Goal: Task Accomplishment & Management: Complete application form

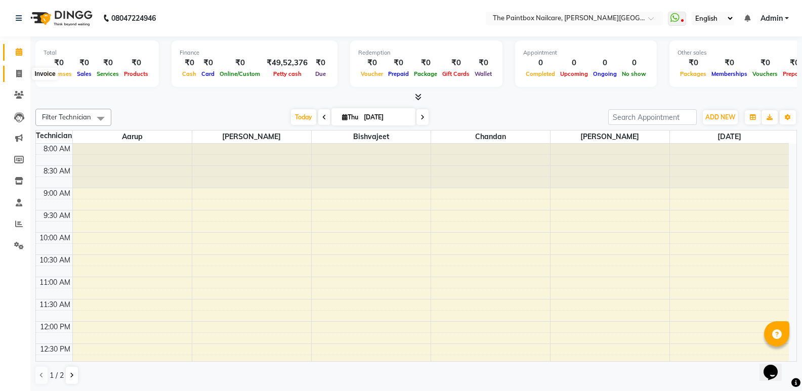
click at [22, 79] on span at bounding box center [19, 74] width 18 height 12
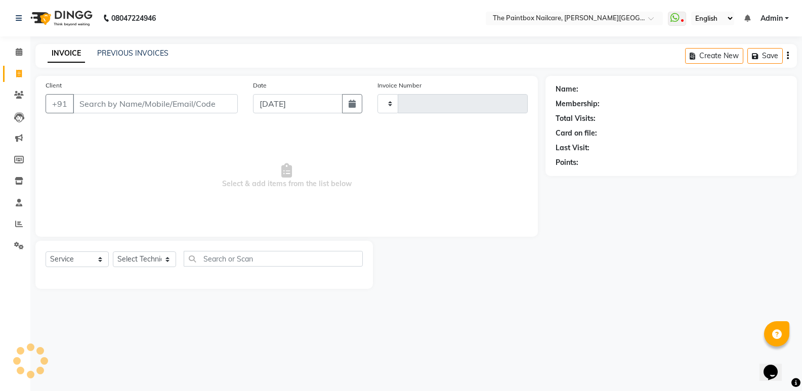
click at [22, 79] on span at bounding box center [19, 74] width 18 height 12
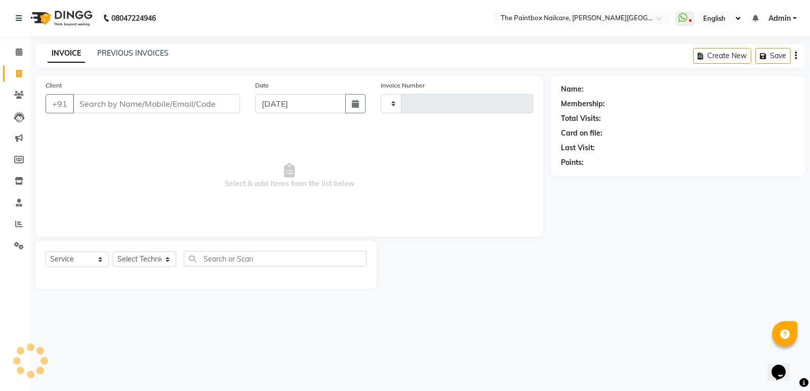
select select "926"
select select "service"
click at [320, 94] on div "Date [DATE]" at bounding box center [310, 101] width 126 height 42
click at [323, 105] on input "[DATE]" at bounding box center [300, 103] width 91 height 19
select select "9"
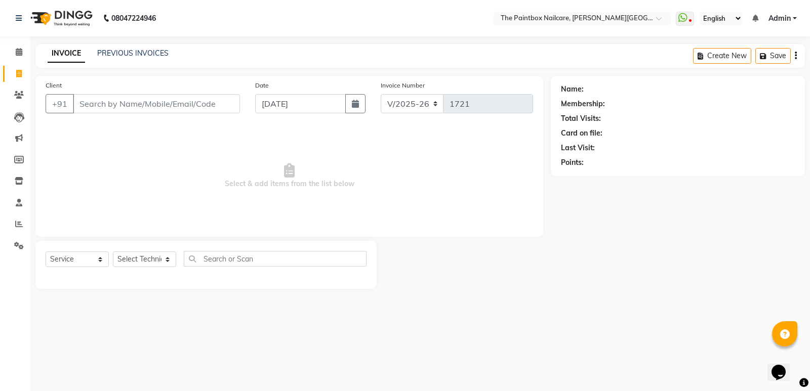
select select "2025"
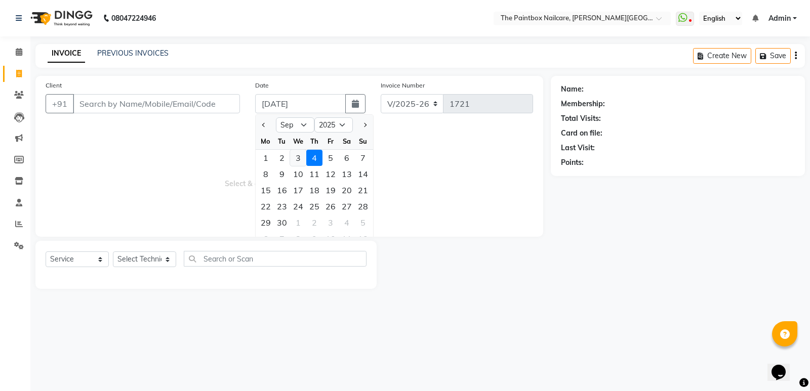
click at [300, 155] on div "3" at bounding box center [298, 158] width 16 height 16
type input "[DATE]"
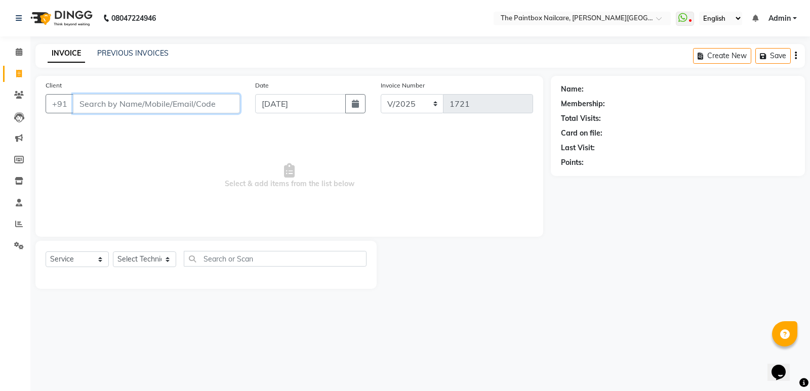
click at [171, 103] on input "Client" at bounding box center [156, 103] width 167 height 19
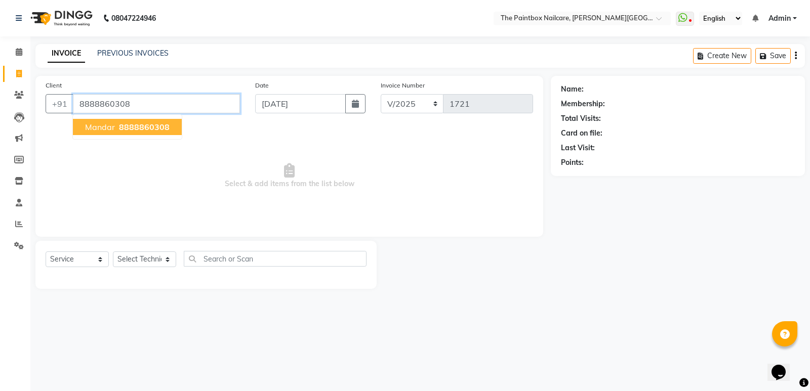
type input "8888860308"
click at [115, 133] on button "mandar 8888860308" at bounding box center [127, 127] width 109 height 16
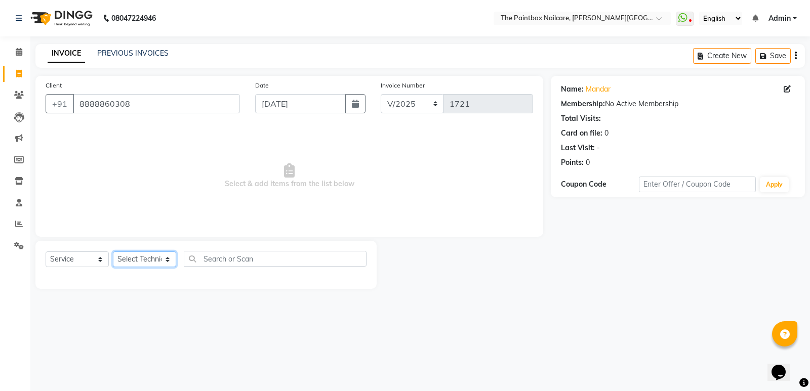
click at [144, 258] on select "Select Technician [PERSON_NAME] bishvajeet [PERSON_NAME] [DATE][PERSON_NAME] ro…" at bounding box center [144, 260] width 63 height 16
select select "77198"
click at [113, 252] on select "Select Technician [PERSON_NAME] bishvajeet [PERSON_NAME] [DATE][PERSON_NAME] ro…" at bounding box center [144, 260] width 63 height 16
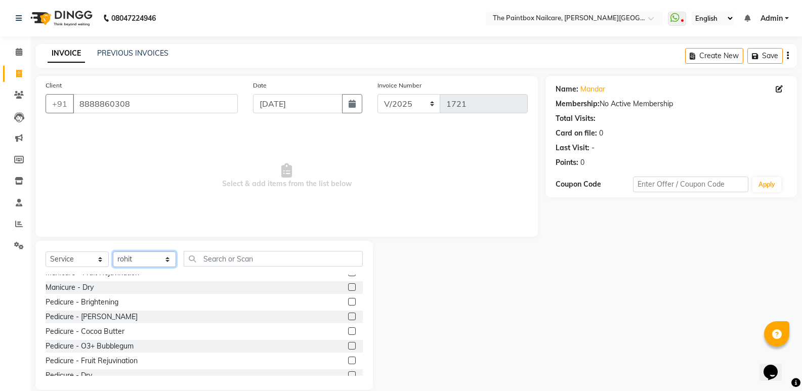
scroll to position [253, 0]
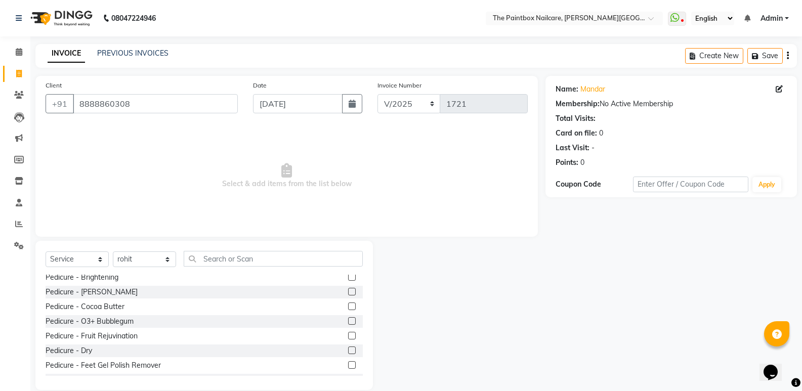
drag, startPoint x: 343, startPoint y: 351, endPoint x: 325, endPoint y: 239, distance: 113.8
click at [348, 350] on label at bounding box center [352, 351] width 8 height 8
click at [348, 350] on input "checkbox" at bounding box center [351, 351] width 7 height 7
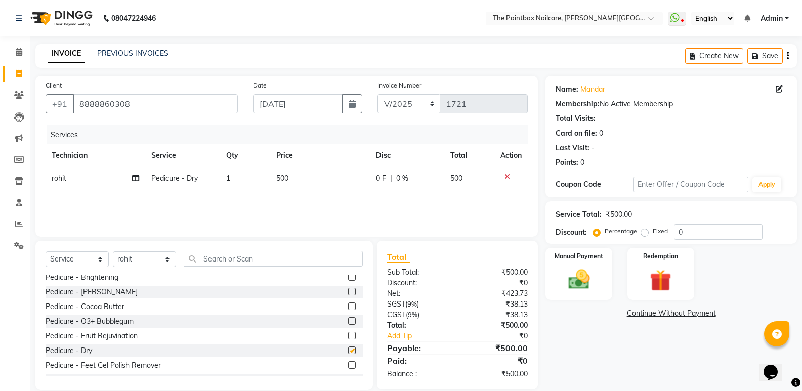
checkbox input "false"
click at [291, 179] on td "500" at bounding box center [319, 178] width 99 height 23
select select "77198"
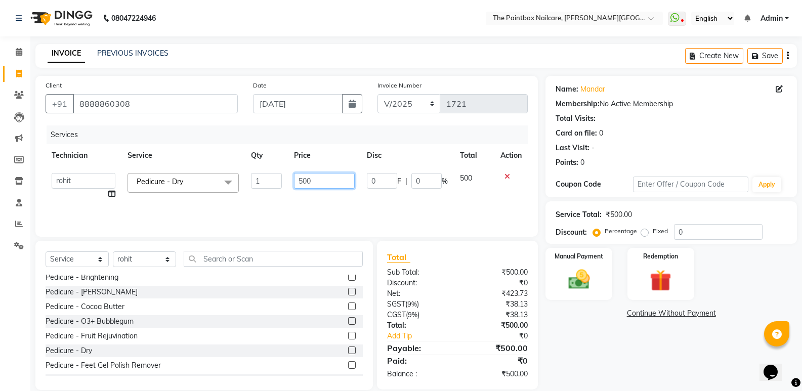
click at [302, 186] on input "500" at bounding box center [324, 181] width 61 height 16
type input "400"
click at [596, 283] on img at bounding box center [579, 280] width 36 height 26
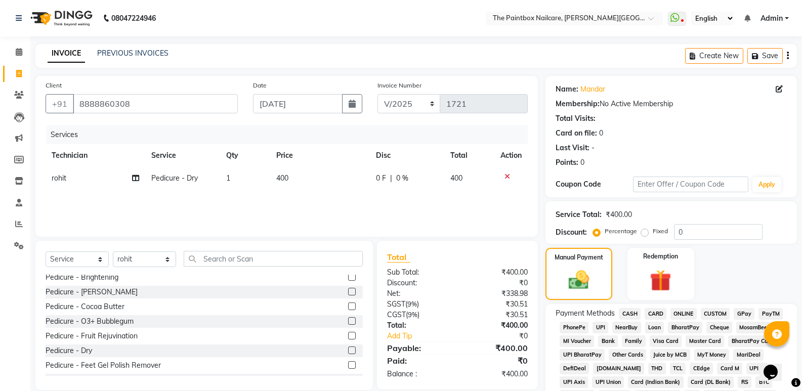
click at [634, 312] on span "CASH" at bounding box center [630, 314] width 22 height 12
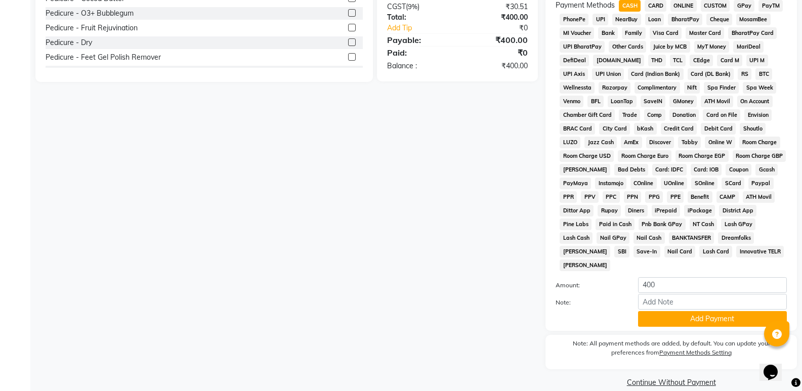
scroll to position [309, 0]
click at [672, 311] on button "Add Payment" at bounding box center [712, 319] width 149 height 16
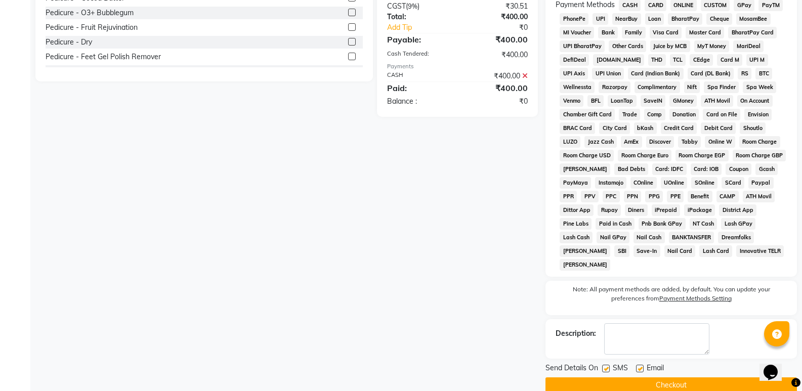
click at [643, 365] on label at bounding box center [640, 369] width 8 height 8
click at [643, 366] on input "checkbox" at bounding box center [639, 369] width 7 height 7
checkbox input "false"
click at [608, 365] on label at bounding box center [606, 369] width 8 height 8
click at [608, 366] on input "checkbox" at bounding box center [605, 369] width 7 height 7
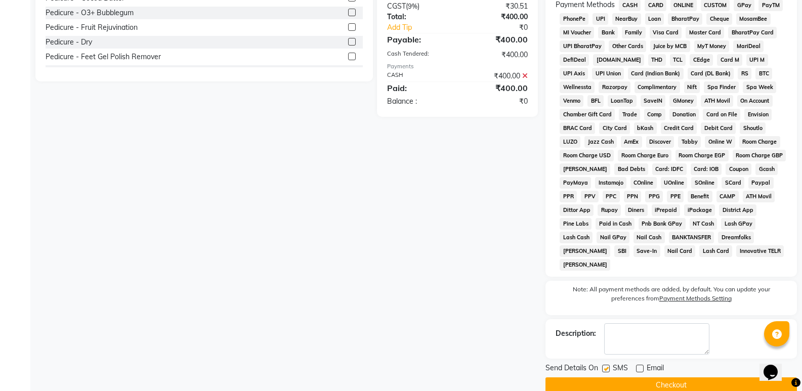
checkbox input "false"
click at [635, 378] on button "Checkout" at bounding box center [672, 386] width 252 height 16
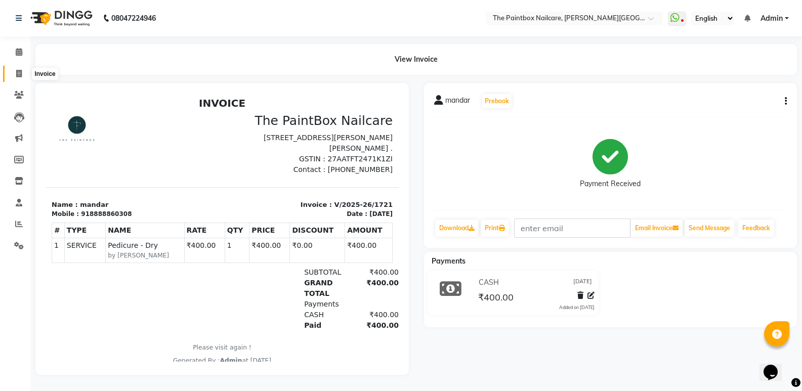
click at [22, 70] on icon at bounding box center [19, 74] width 6 height 8
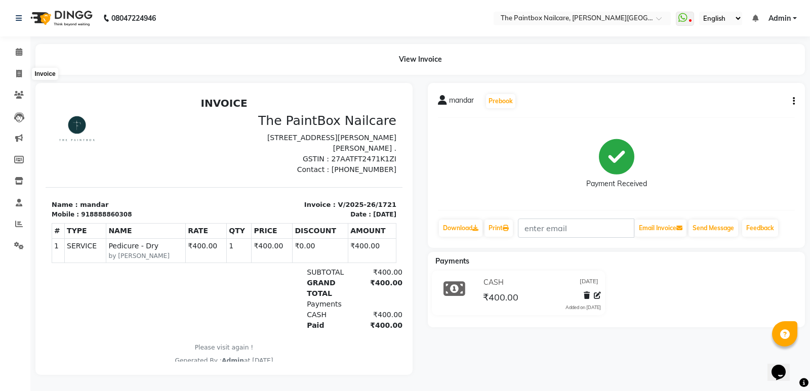
select select "926"
select select "service"
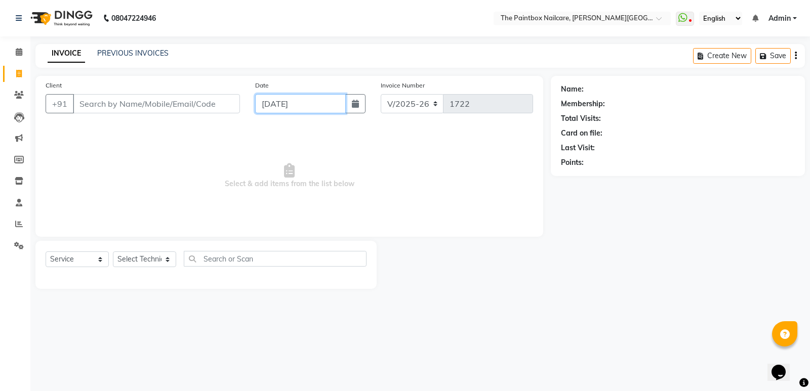
click at [326, 107] on input "[DATE]" at bounding box center [300, 103] width 91 height 19
select select "9"
select select "2025"
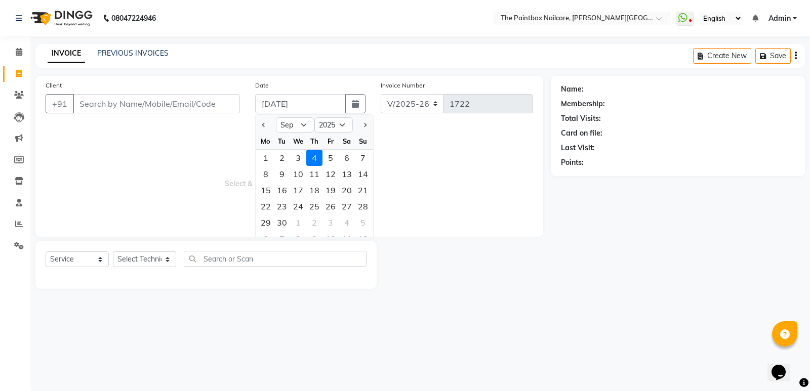
click at [297, 156] on div "3" at bounding box center [298, 158] width 16 height 16
type input "[DATE]"
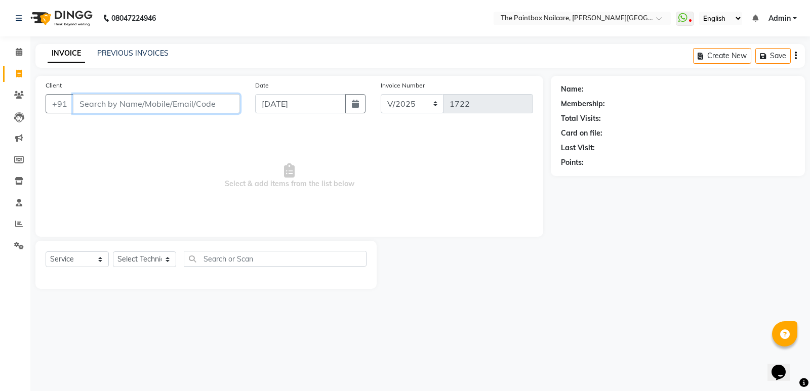
click at [223, 102] on input "Client" at bounding box center [156, 103] width 167 height 19
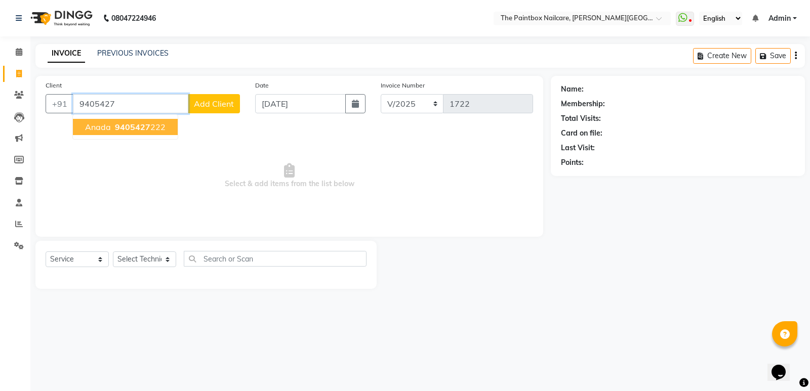
click at [132, 130] on span "9405427" at bounding box center [132, 127] width 35 height 10
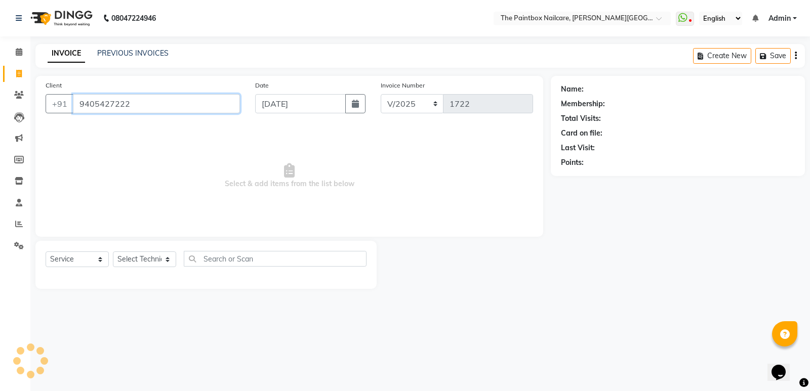
type input "9405427222"
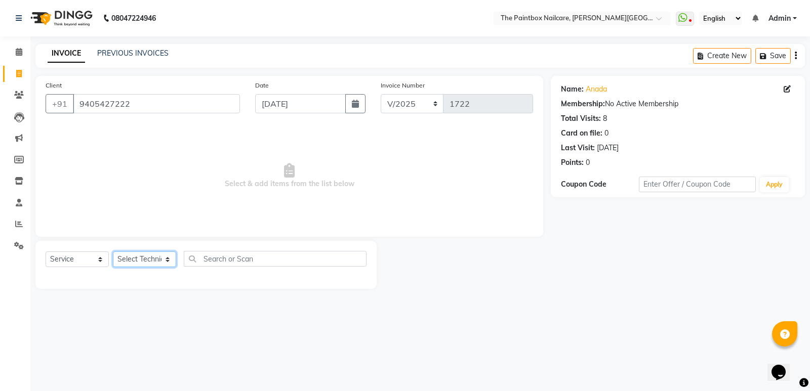
click at [151, 256] on select "Select Technician [PERSON_NAME] bishvajeet [PERSON_NAME] [DATE][PERSON_NAME] ro…" at bounding box center [144, 260] width 63 height 16
